Goal: Use online tool/utility: Utilize a website feature to perform a specific function

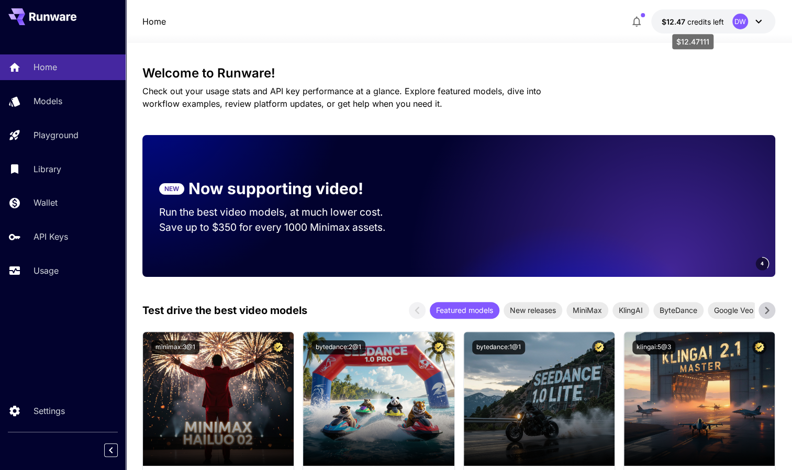
click at [683, 24] on span "$12.47" at bounding box center [675, 21] width 26 height 9
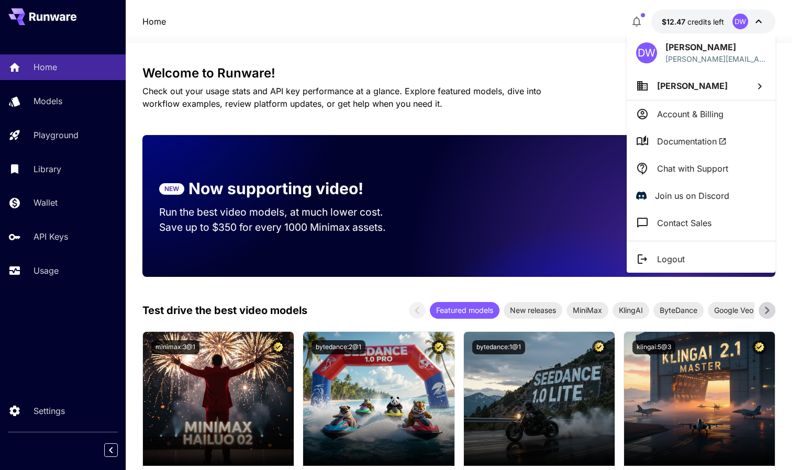
click at [37, 206] on div at bounding box center [400, 235] width 800 height 470
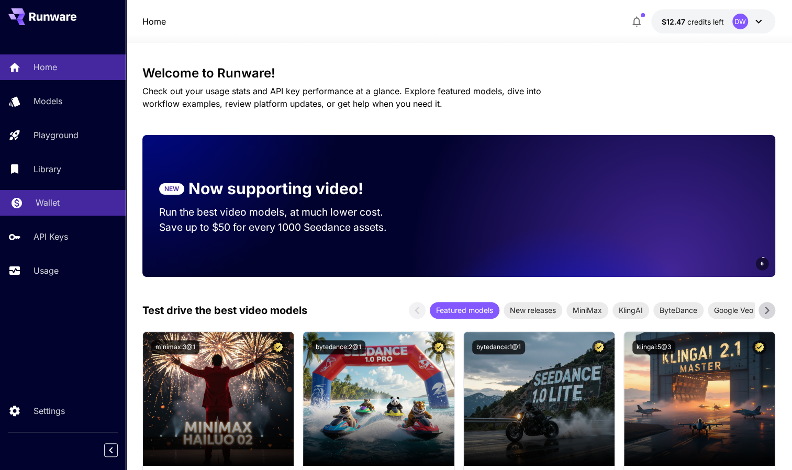
click at [45, 202] on p "Wallet" at bounding box center [48, 202] width 24 height 13
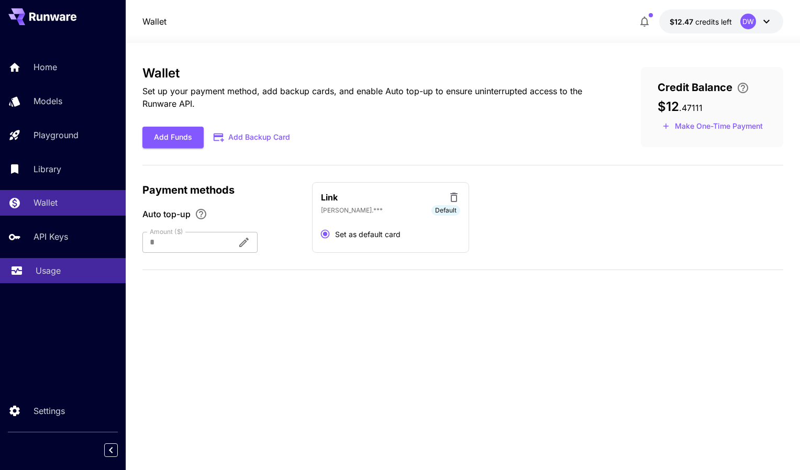
click at [62, 267] on div "Usage" at bounding box center [77, 270] width 82 height 13
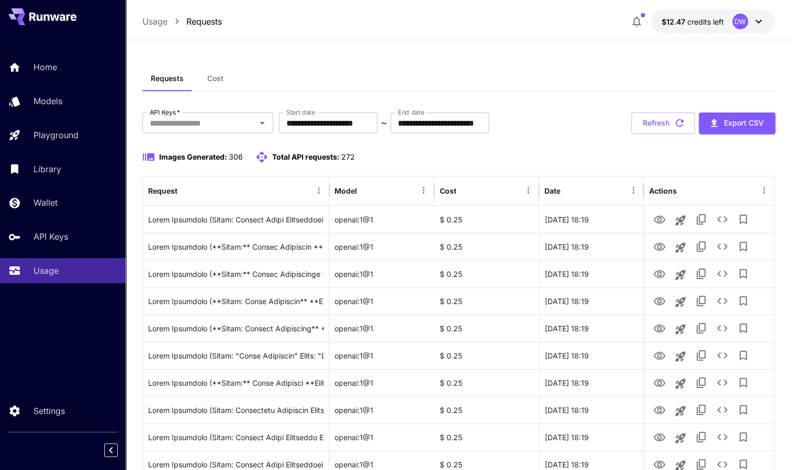
click at [72, 119] on div "Home Models Playground Library Wallet API Keys Usage" at bounding box center [63, 168] width 126 height 229
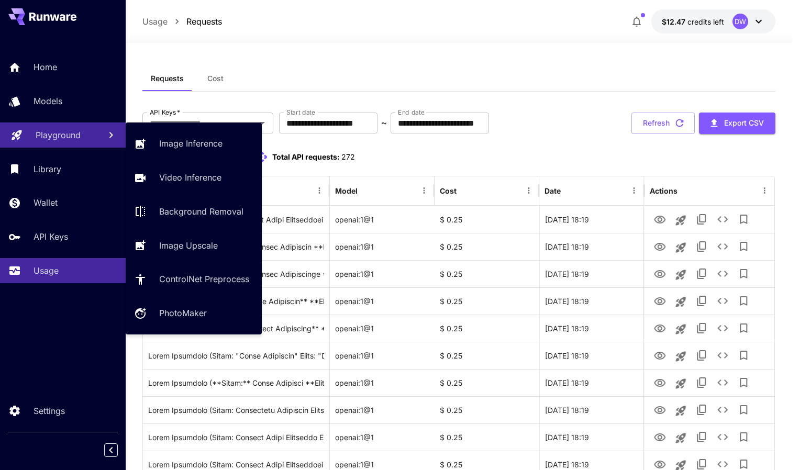
click at [71, 139] on p "Playground" at bounding box center [58, 135] width 45 height 13
